Goal: Task Accomplishment & Management: Manage account settings

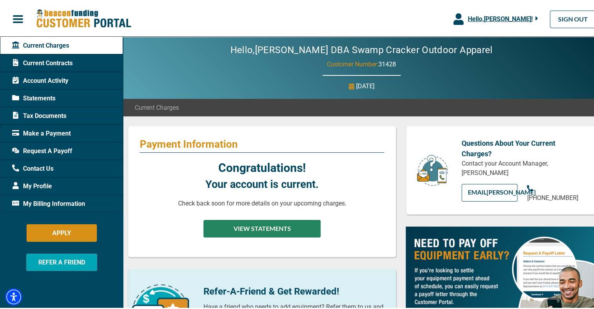
click at [251, 231] on button "VIEW STATEMENTS" at bounding box center [261, 227] width 117 height 18
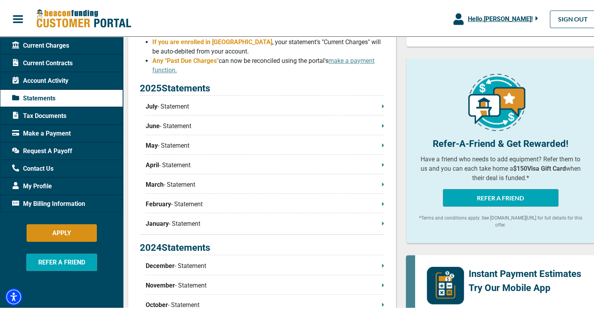
scroll to position [156, 0]
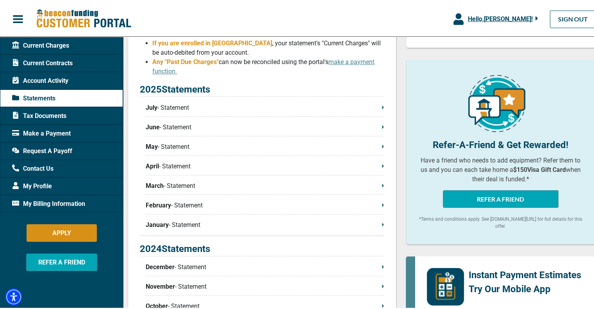
click at [175, 221] on p "January - Statement" at bounding box center [265, 223] width 238 height 9
click at [535, 16] on icon "button" at bounding box center [536, 17] width 2 height 4
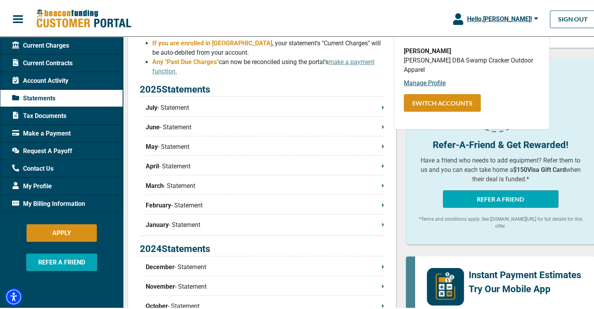
click at [404, 25] on div "Hello, [PERSON_NAME] ! [PERSON_NAME] [PERSON_NAME] DBA Swamp Cracker Outdoor Ap…" at bounding box center [299, 17] width 599 height 29
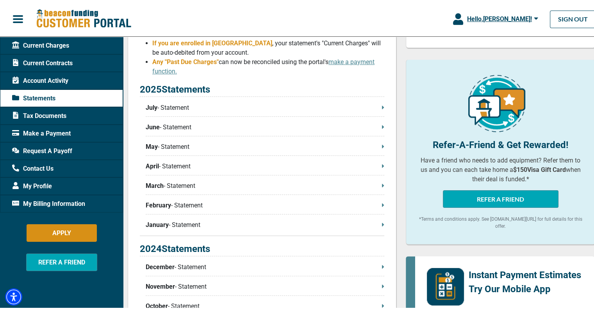
click at [181, 108] on p "July - Statement" at bounding box center [265, 105] width 238 height 9
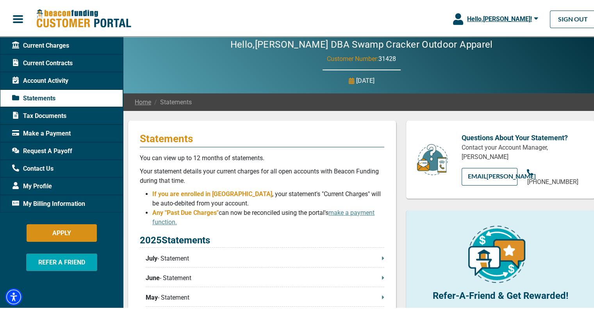
scroll to position [0, 0]
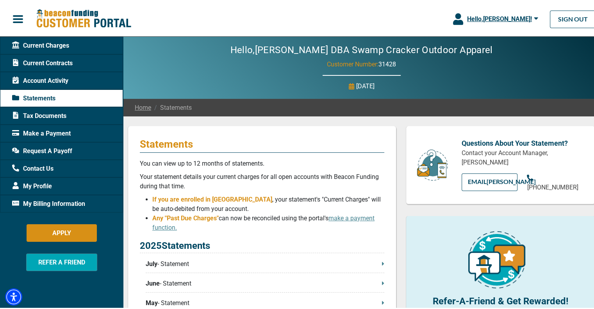
click at [17, 15] on span "button" at bounding box center [18, 18] width 12 height 12
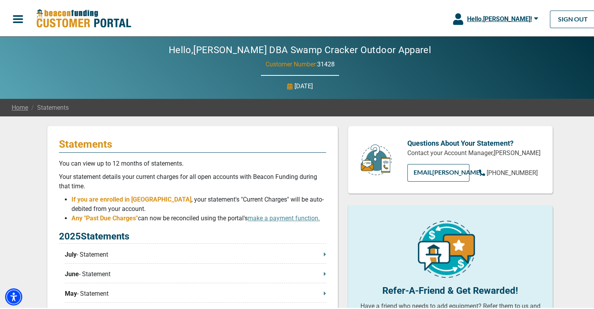
click at [17, 15] on span "button" at bounding box center [18, 18] width 12 height 12
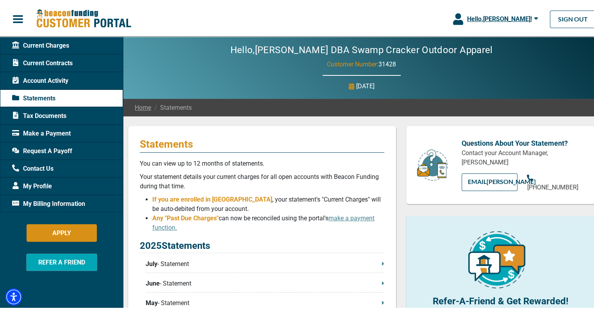
click at [41, 166] on span "Contact Us" at bounding box center [32, 166] width 41 height 9
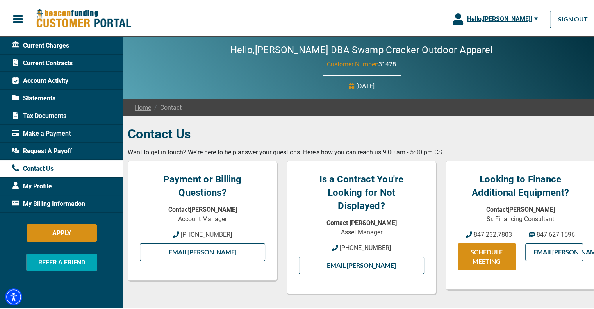
click at [52, 60] on span "Current Contracts" at bounding box center [42, 61] width 60 height 9
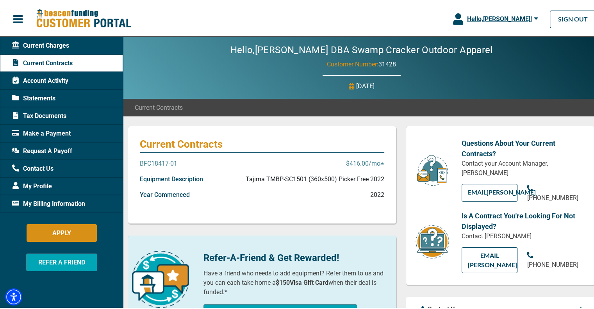
click at [19, 15] on span "button" at bounding box center [18, 18] width 12 height 12
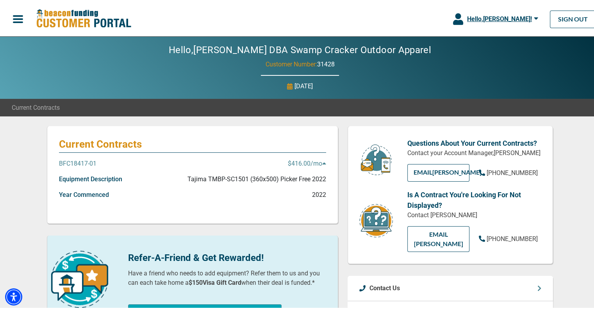
click at [18, 15] on span "button" at bounding box center [18, 18] width 12 height 12
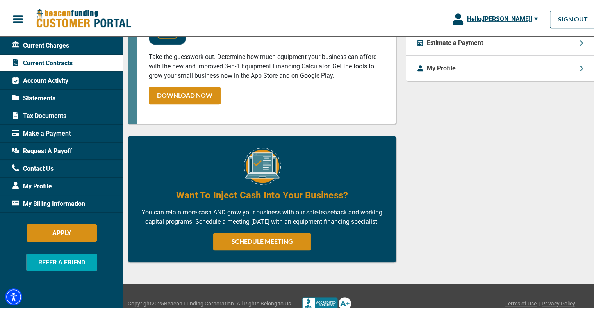
scroll to position [396, 0]
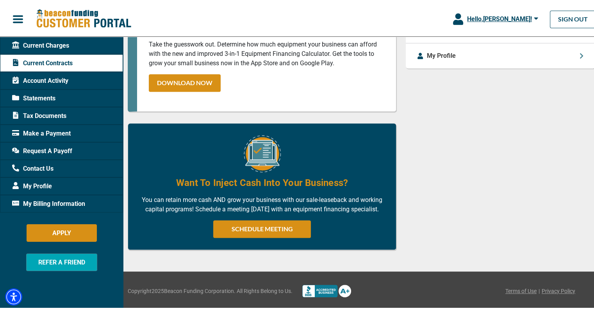
click at [261, 194] on p "You can retain more cash AND grow your business with our sale-leaseback and wor…" at bounding box center [262, 203] width 244 height 19
drag, startPoint x: 316, startPoint y: 189, endPoint x: 357, endPoint y: 188, distance: 41.4
click at [357, 194] on p "You can retain more cash AND grow your business with our sale-leaseback and wor…" at bounding box center [262, 203] width 244 height 19
